Goal: Transaction & Acquisition: Purchase product/service

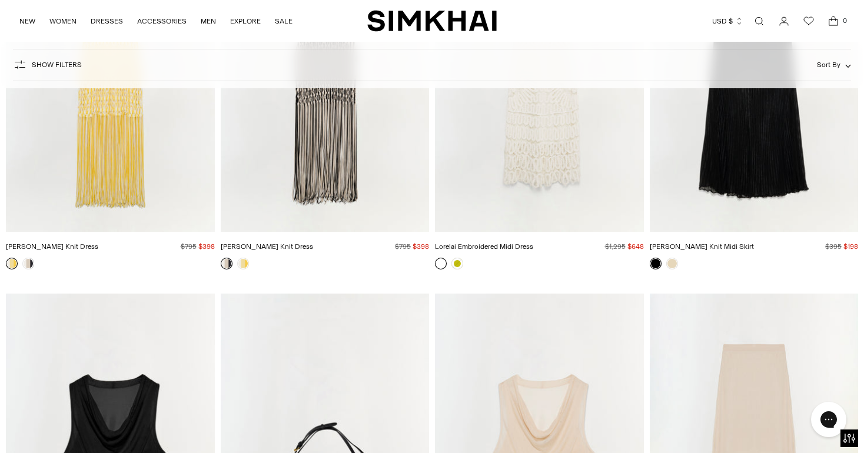
scroll to position [3968, 0]
click at [456, 263] on link at bounding box center [457, 264] width 12 height 12
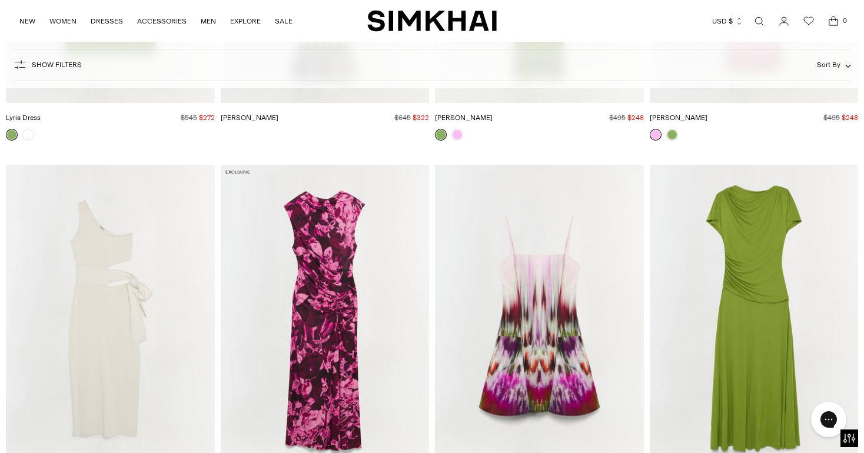
scroll to position [14220, 0]
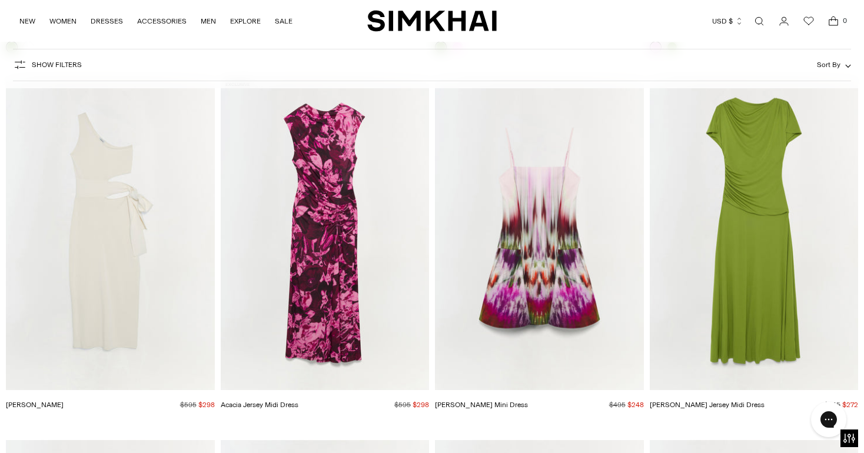
click at [0, 0] on img "Acacia Jersey Midi Dress" at bounding box center [0, 0] width 0 height 0
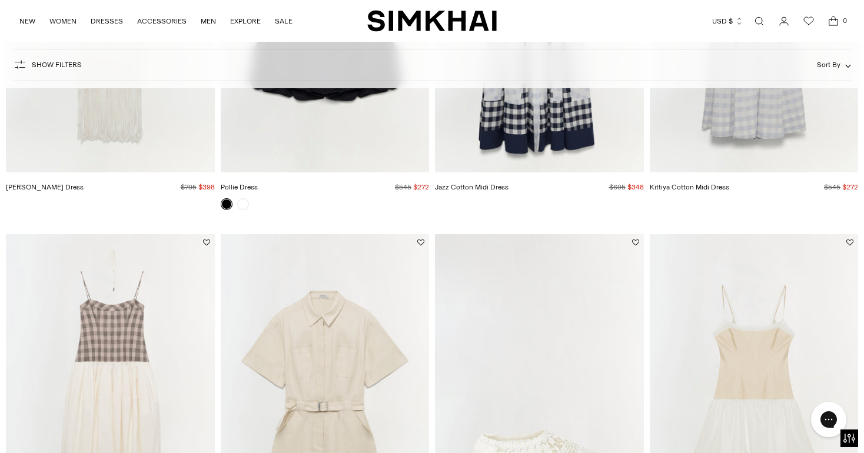
scroll to position [165, 0]
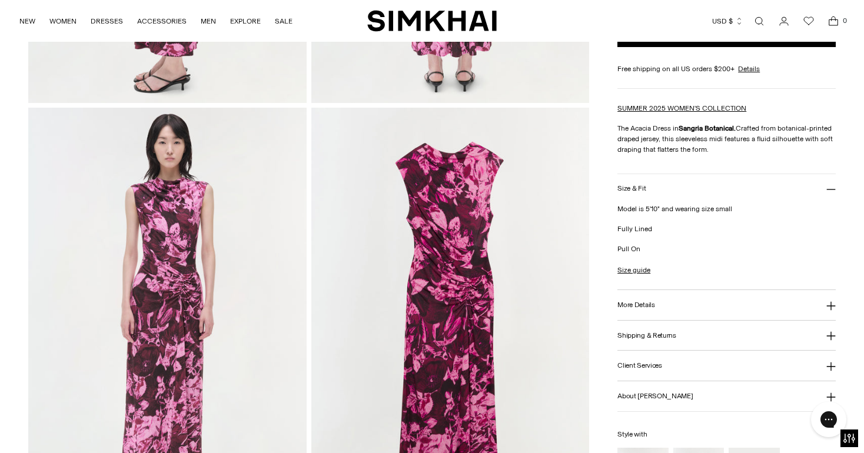
scroll to position [814, 0]
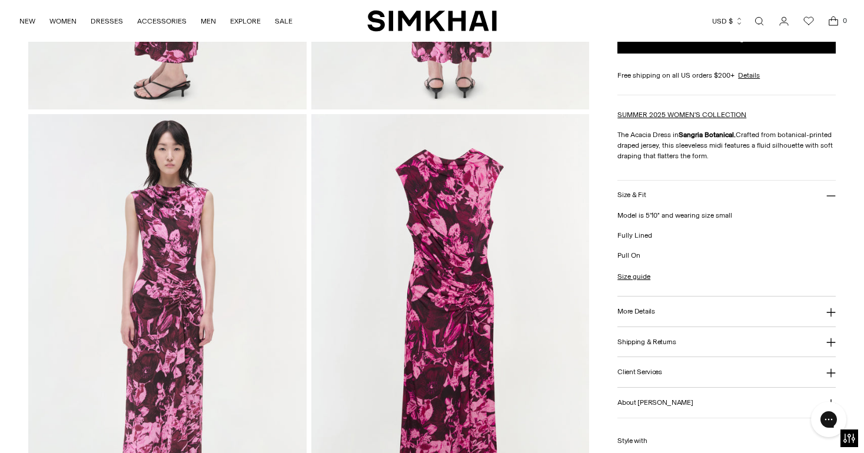
click at [681, 311] on button "More Details" at bounding box center [726, 312] width 218 height 30
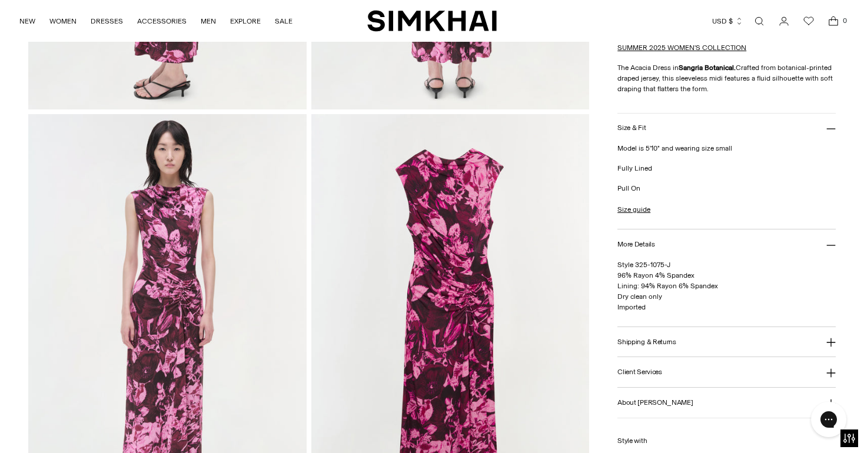
click at [673, 244] on button "More Details" at bounding box center [726, 245] width 218 height 30
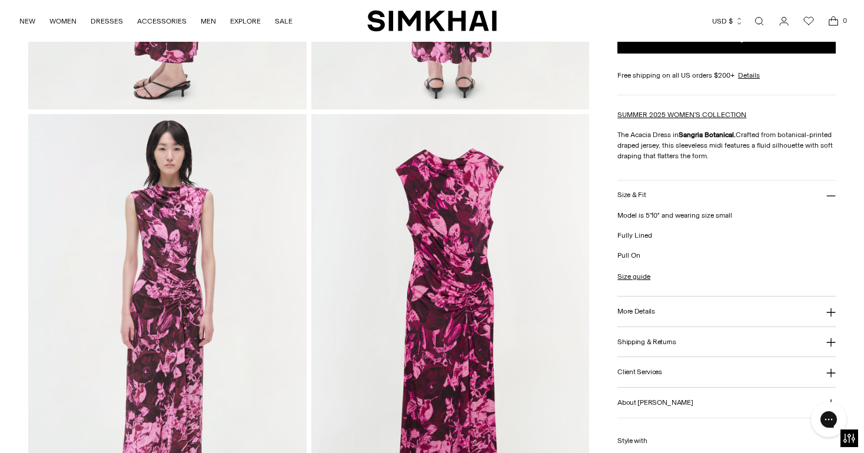
click at [664, 334] on button "Shipping & Returns" at bounding box center [726, 342] width 218 height 30
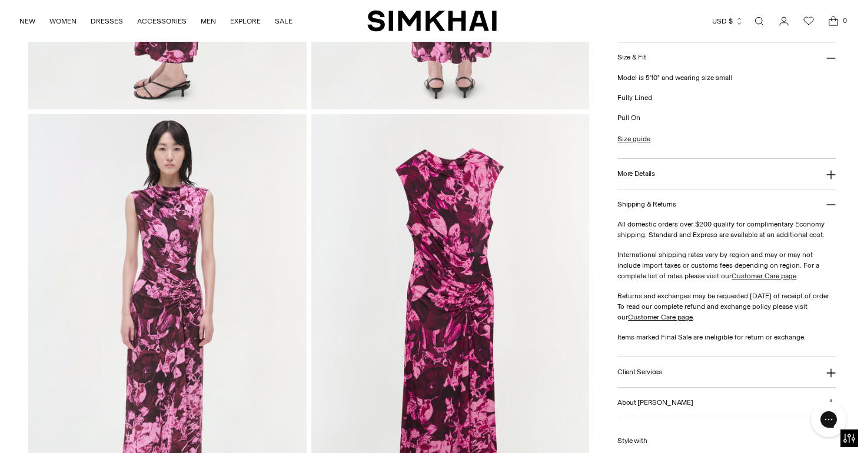
click at [674, 214] on button "Shipping & Returns" at bounding box center [726, 204] width 218 height 30
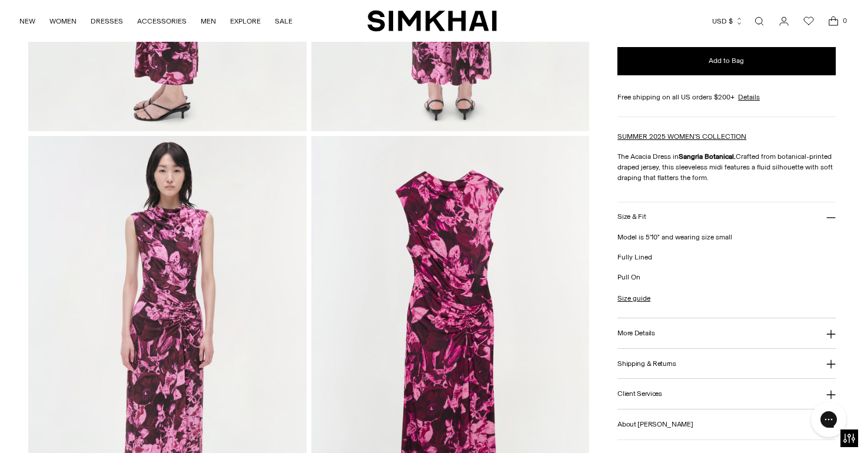
scroll to position [787, 0]
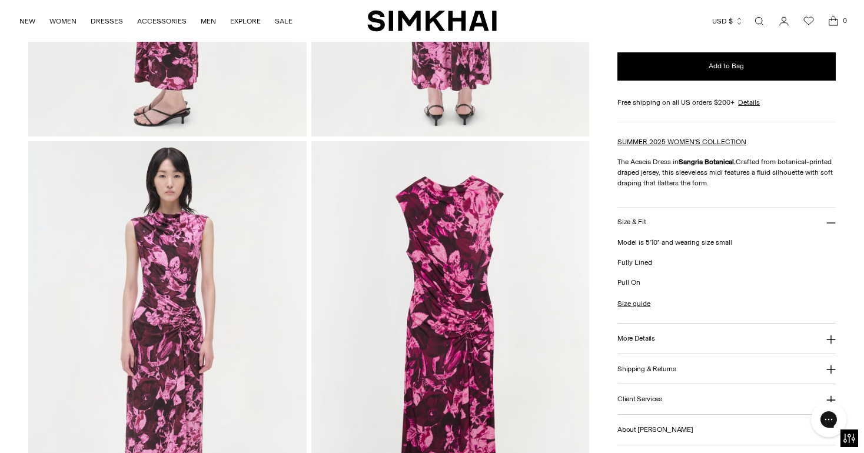
click at [656, 226] on button "Size & Fit" at bounding box center [726, 223] width 218 height 30
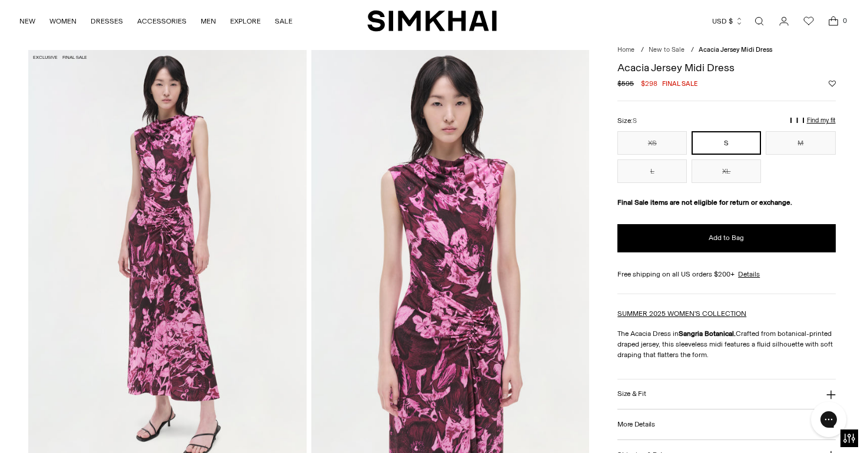
scroll to position [0, 0]
